Goal: Register for event/course

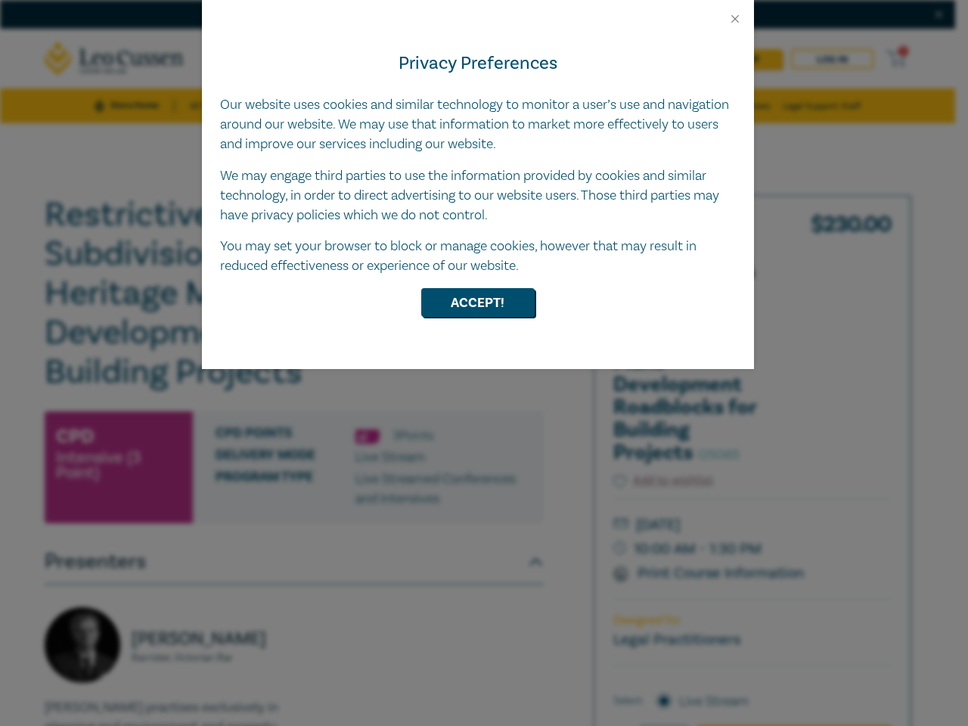
click at [484, 363] on div "Privacy Preferences Our website uses cookies and similar technology to monitor …" at bounding box center [478, 197] width 552 height 343
click at [735, 19] on button "Close" at bounding box center [735, 19] width 14 height 14
click at [478, 303] on button "Accept!" at bounding box center [477, 302] width 113 height 29
